Goal: Task Accomplishment & Management: Use online tool/utility

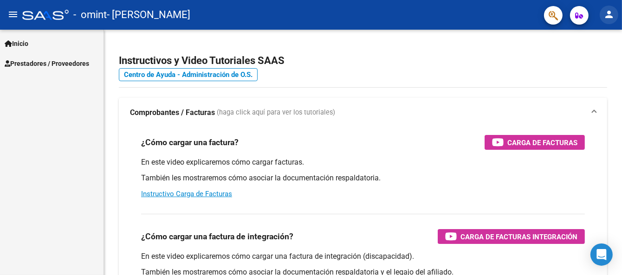
click at [605, 15] on mat-icon "person" at bounding box center [609, 14] width 11 height 11
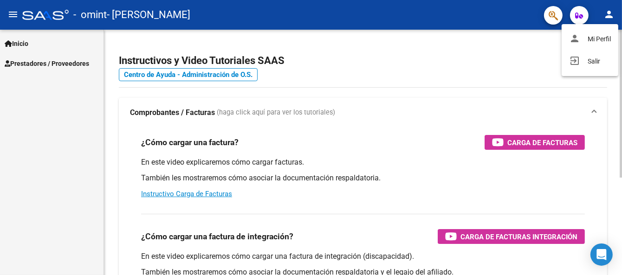
click at [517, 72] on div at bounding box center [311, 137] width 622 height 275
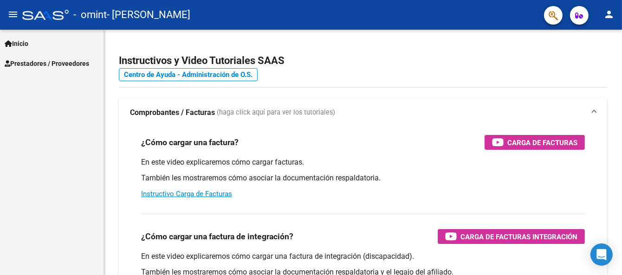
click at [54, 65] on span "Prestadores / Proveedores" at bounding box center [47, 64] width 85 height 10
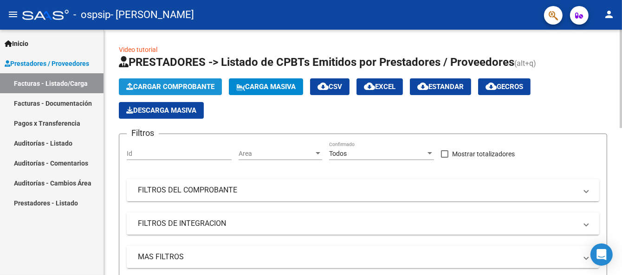
click at [158, 83] on span "Cargar Comprobante" at bounding box center [170, 87] width 88 height 8
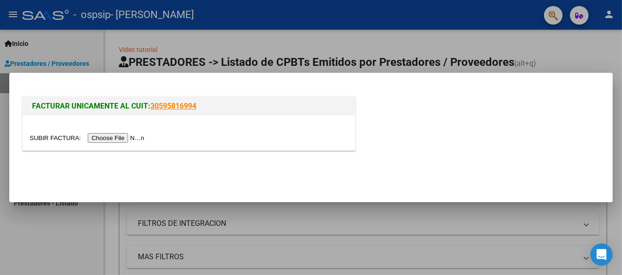
click at [139, 136] on input "file" at bounding box center [89, 138] width 118 height 10
